Goal: Find specific page/section: Find specific page/section

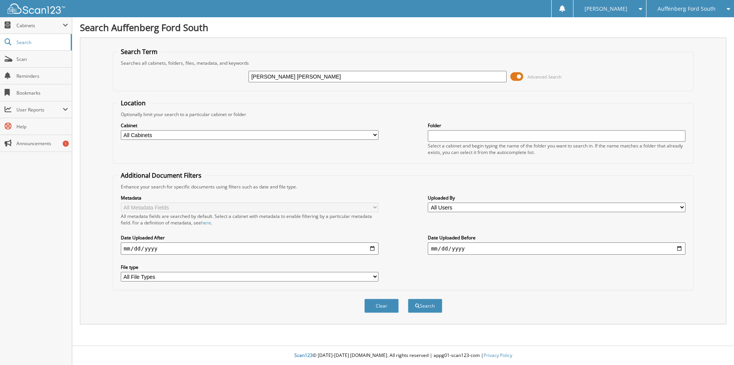
type input "[PERSON_NAME] [PERSON_NAME]"
click at [408, 298] on button "Search" at bounding box center [425, 305] width 34 height 14
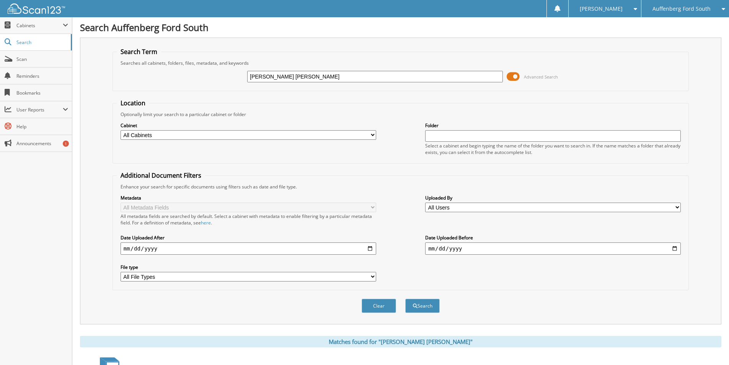
click at [510, 75] on span at bounding box center [512, 76] width 13 height 11
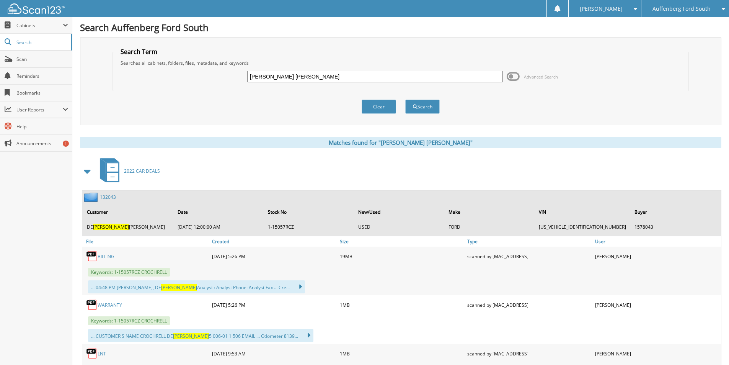
click at [85, 171] on span at bounding box center [87, 171] width 11 height 14
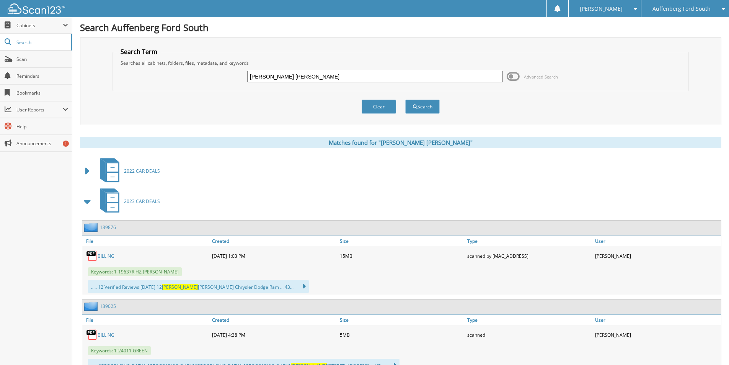
click at [86, 205] on span at bounding box center [87, 201] width 11 height 14
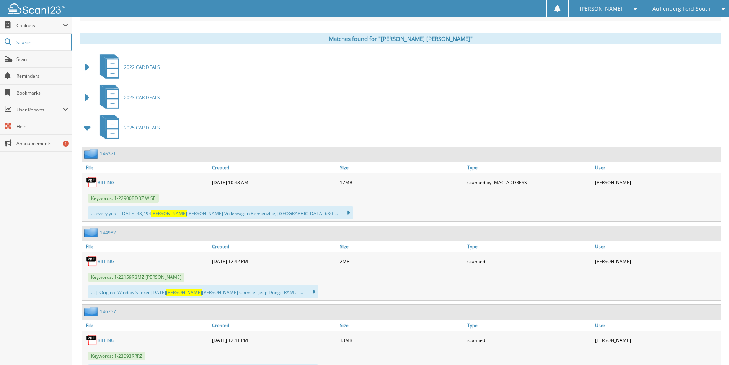
scroll to position [115, 0]
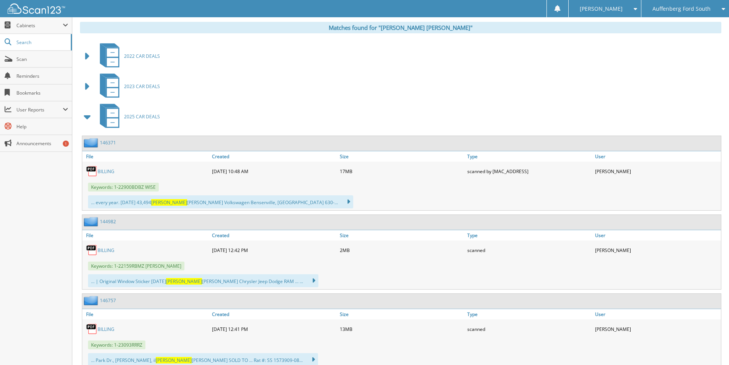
click at [105, 172] on link "BILLING" at bounding box center [106, 171] width 17 height 7
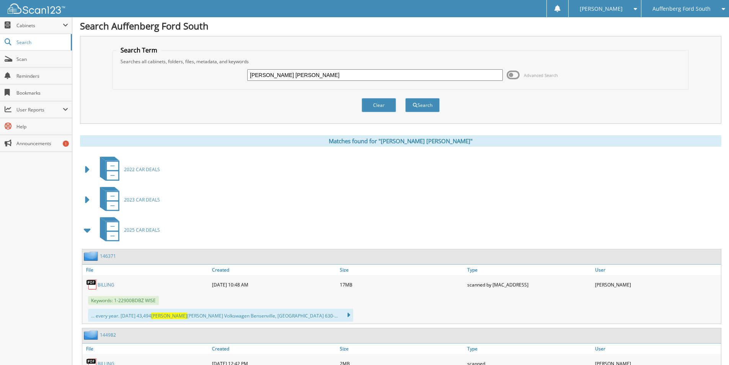
scroll to position [0, 0]
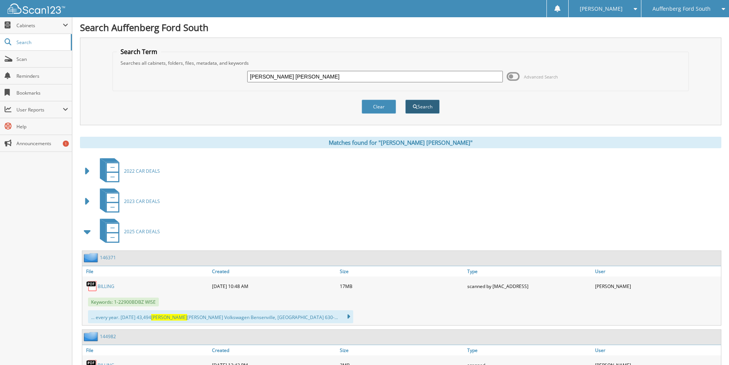
click at [423, 105] on button "Search" at bounding box center [422, 106] width 34 height 14
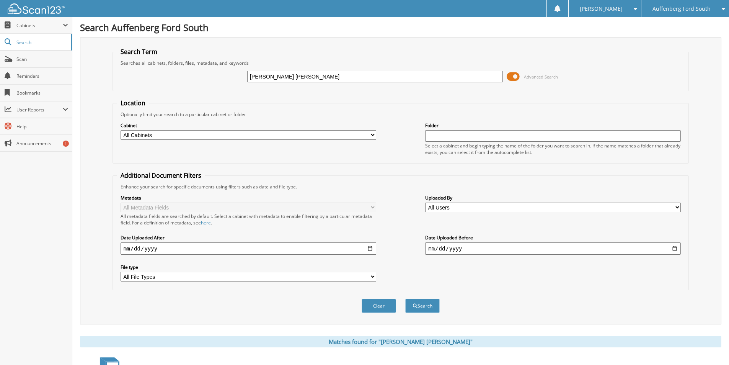
click at [313, 80] on input "[PERSON_NAME] [PERSON_NAME]" at bounding box center [375, 76] width 256 height 11
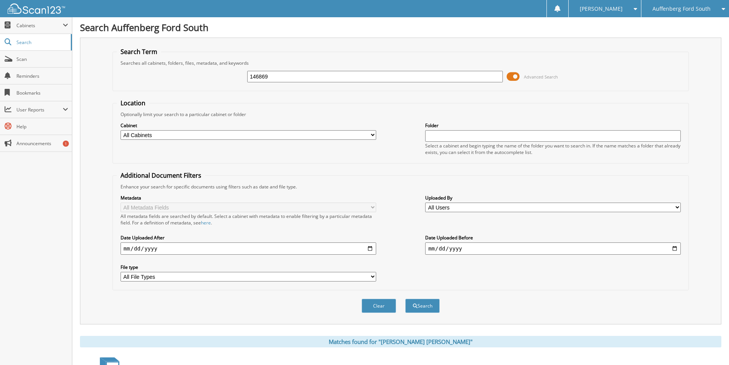
type input "146869"
click at [405, 298] on button "Search" at bounding box center [422, 305] width 34 height 14
click at [513, 74] on span at bounding box center [512, 76] width 13 height 11
